Goal: Information Seeking & Learning: Check status

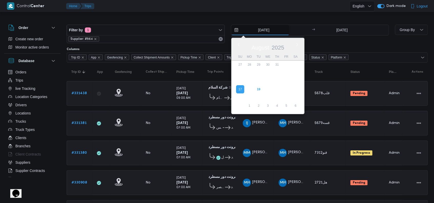
click at [265, 32] on input "[DATE]" at bounding box center [260, 30] width 58 height 10
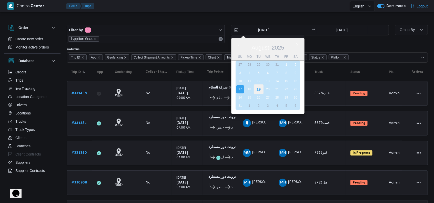
click at [257, 90] on div "19" at bounding box center [259, 89] width 10 height 10
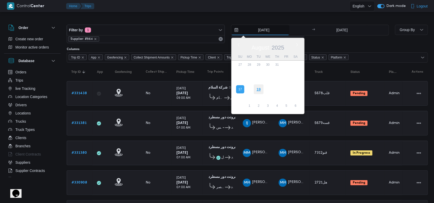
type input "[DATE]"
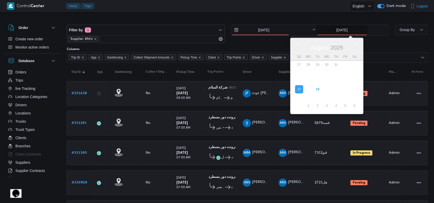
click at [340, 32] on input "[DATE]" at bounding box center [342, 30] width 51 height 10
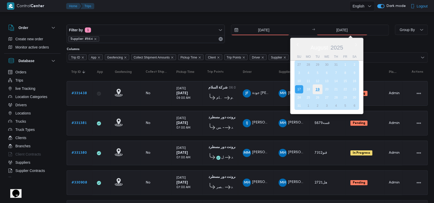
click at [317, 85] on div "19" at bounding box center [318, 89] width 10 height 10
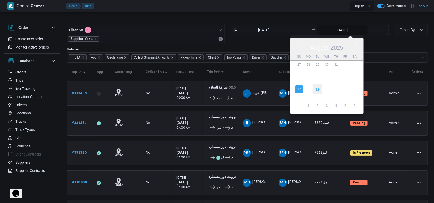
type input "[DATE]"
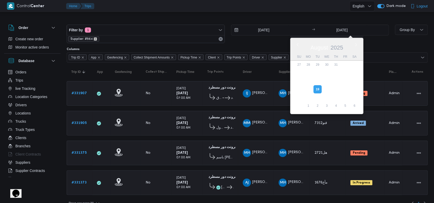
click at [94, 38] on icon "remove selected entity" at bounding box center [95, 38] width 3 height 3
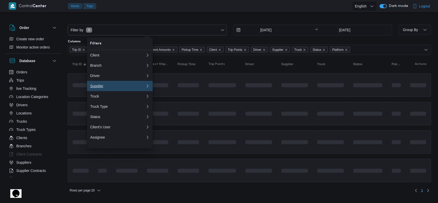
click at [104, 87] on div "Supplier" at bounding box center [116, 86] width 53 height 4
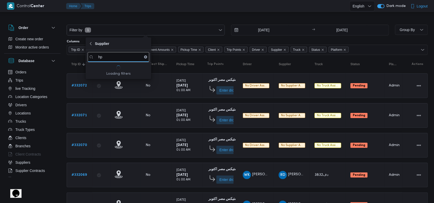
type input "h"
type input "[PERSON_NAME]"
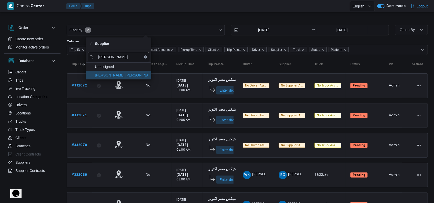
click at [119, 74] on span "[PERSON_NAME] [PERSON_NAME]" at bounding box center [121, 75] width 53 height 6
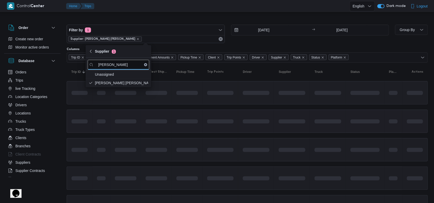
click at [198, 116] on td at bounding box center [187, 120] width 31 height 23
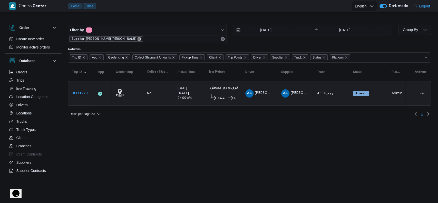
click at [138, 38] on icon "remove selected entity" at bounding box center [139, 39] width 2 height 2
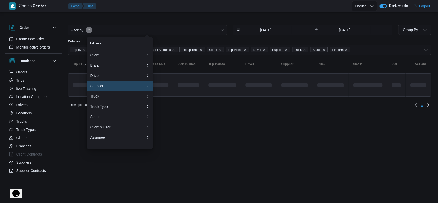
click at [103, 88] on div "Supplier" at bounding box center [116, 86] width 53 height 4
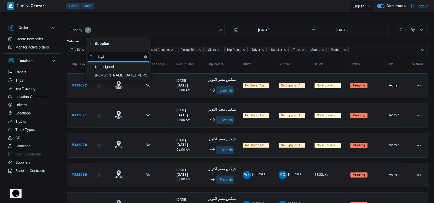
type input "ابوبا"
click at [114, 79] on span "[PERSON_NAME][DATE] [PERSON_NAME]" at bounding box center [119, 75] width 62 height 8
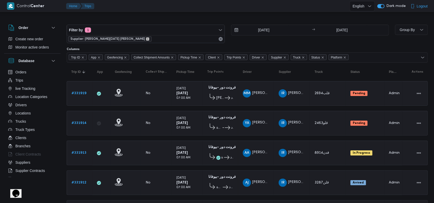
click at [147, 38] on icon "remove selected entity" at bounding box center [148, 39] width 2 height 2
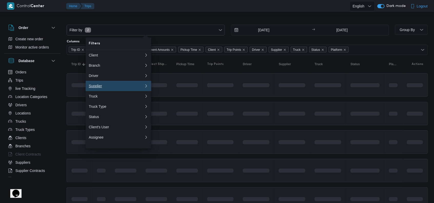
click at [107, 88] on div "Supplier" at bounding box center [115, 86] width 53 height 4
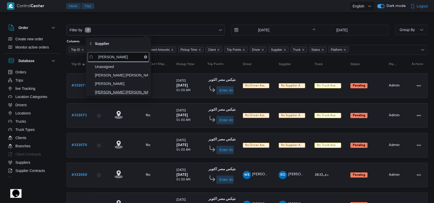
type input "[PERSON_NAME]"
click at [115, 88] on span "[PERSON_NAME] [PERSON_NAME] [PERSON_NAME]" at bounding box center [119, 92] width 62 height 8
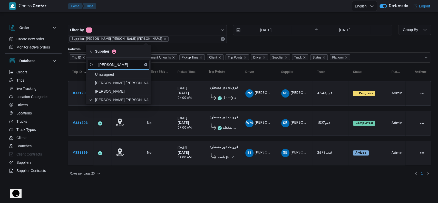
click at [181, 101] on div "[DATE] 07:00 AM" at bounding box center [188, 93] width 26 height 18
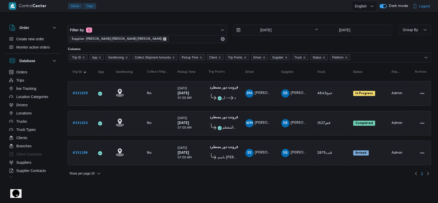
click at [163, 38] on icon "remove selected entity" at bounding box center [164, 38] width 3 height 3
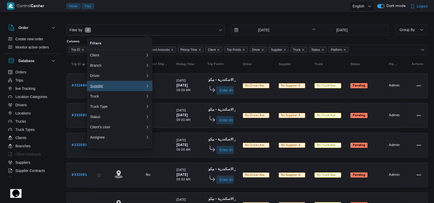
click at [106, 85] on button "Supplier 0" at bounding box center [120, 86] width 66 height 10
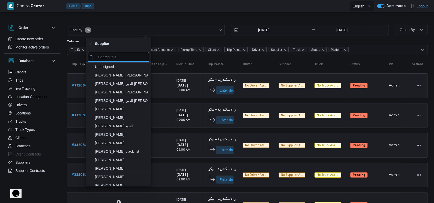
type input "غ"
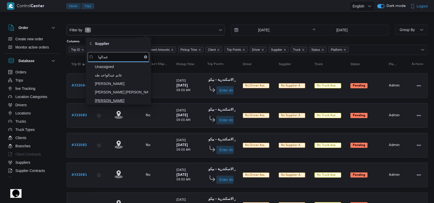
type input "عبدالوا"
click at [108, 97] on span "[PERSON_NAME]" at bounding box center [121, 100] width 53 height 6
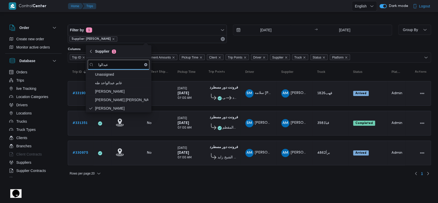
click at [195, 138] on table "Trip ID Click to sort in ascending order App Click to sort in ascending order G…" at bounding box center [249, 117] width 363 height 108
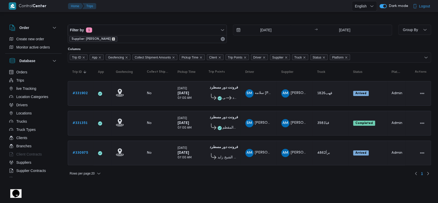
click at [115, 38] on icon "remove selected entity" at bounding box center [113, 38] width 3 height 3
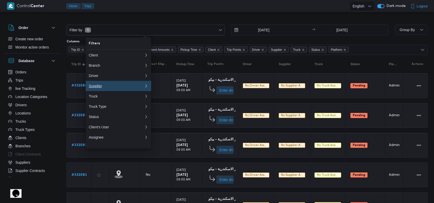
click at [101, 88] on div "Supplier" at bounding box center [115, 86] width 53 height 4
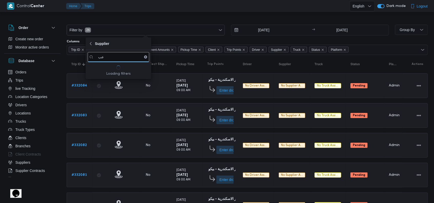
type input "ع"
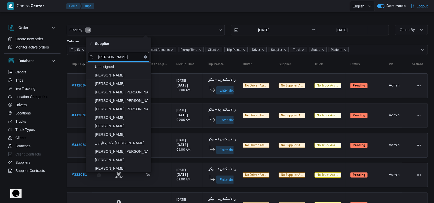
type input "[PERSON_NAME]"
click at [113, 165] on span "[PERSON_NAME]" at bounding box center [121, 168] width 53 height 6
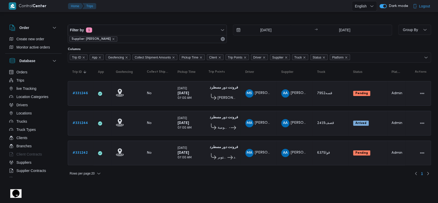
click at [214, 151] on div "كارفور مول مصر اكتوبر فرونت دور مسطرد" at bounding box center [222, 156] width 28 height 11
click at [115, 39] on icon "remove selected entity" at bounding box center [113, 38] width 3 height 3
